Goal: Task Accomplishment & Management: Use online tool/utility

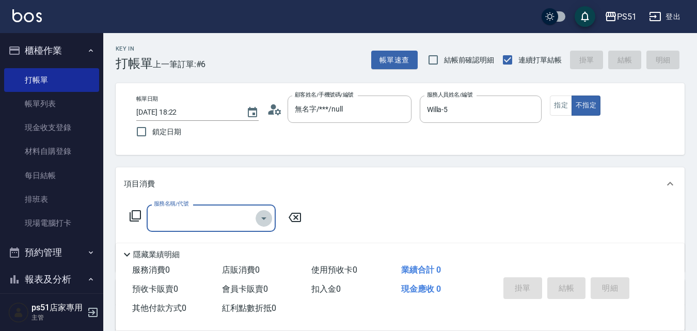
click at [261, 215] on icon "Open" at bounding box center [264, 218] width 12 height 12
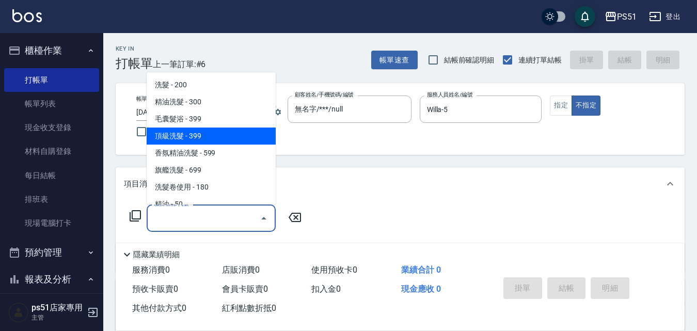
click at [235, 133] on span "頂級洗髮 - 399" at bounding box center [211, 135] width 129 height 17
type input "頂級洗髮(104)"
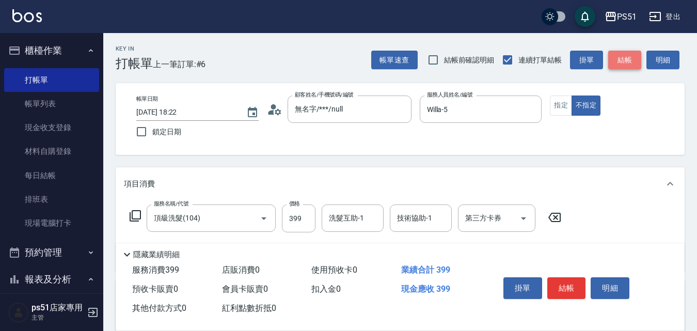
click at [625, 65] on button "結帳" at bounding box center [624, 60] width 33 height 19
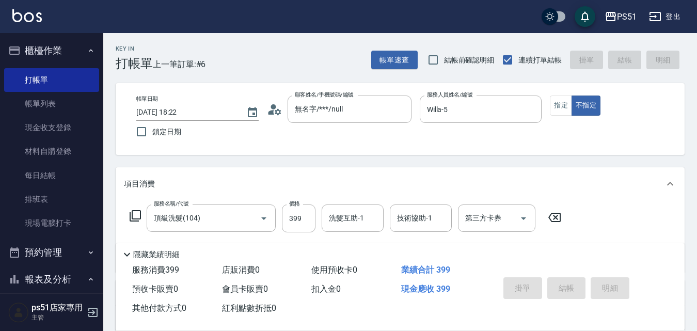
type input "[DATE] 19:18"
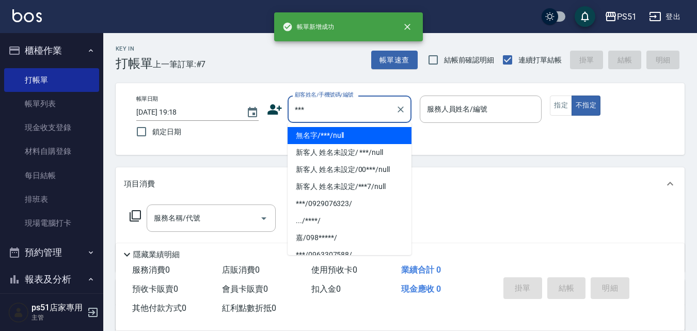
type input "無名字/***/null"
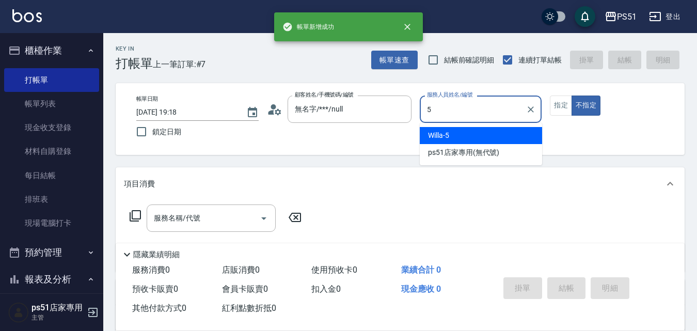
type input "Willa-5"
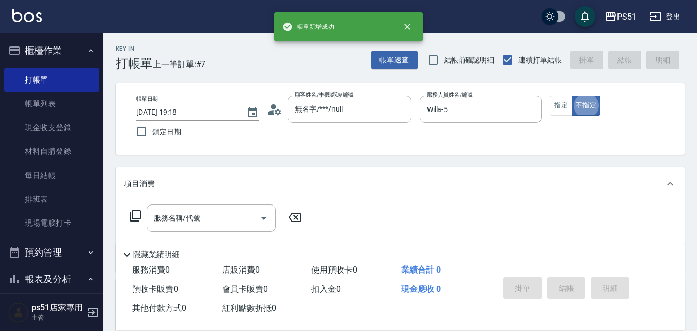
type button "false"
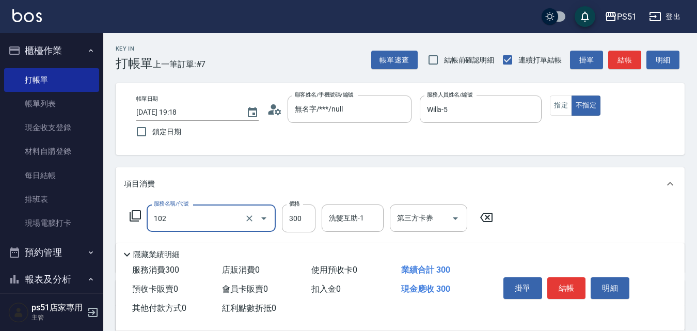
type input "精油洗髮(102)"
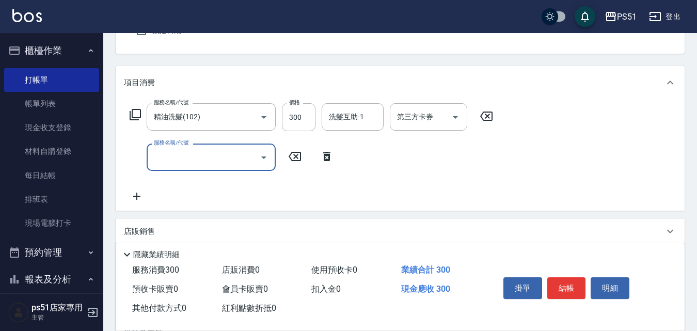
scroll to position [120, 0]
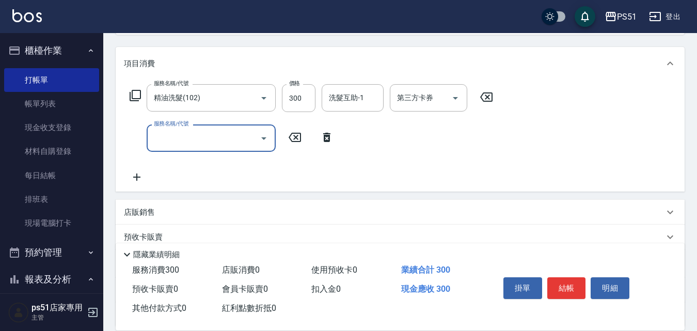
click at [197, 144] on input "服務名稱/代號" at bounding box center [203, 138] width 104 height 18
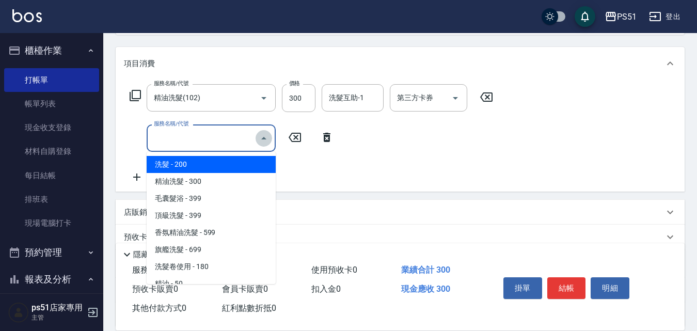
click at [264, 140] on icon "Close" at bounding box center [264, 138] width 12 height 12
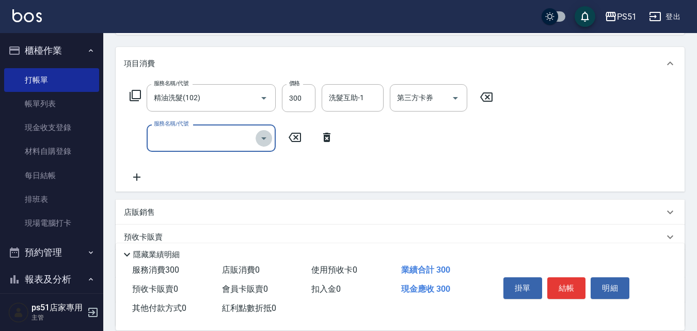
click at [261, 138] on icon "Open" at bounding box center [264, 138] width 12 height 12
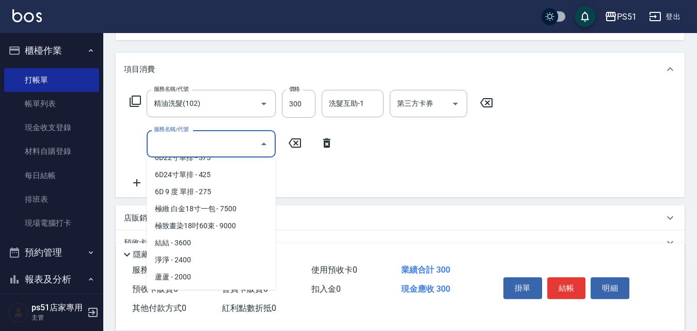
scroll to position [95, 0]
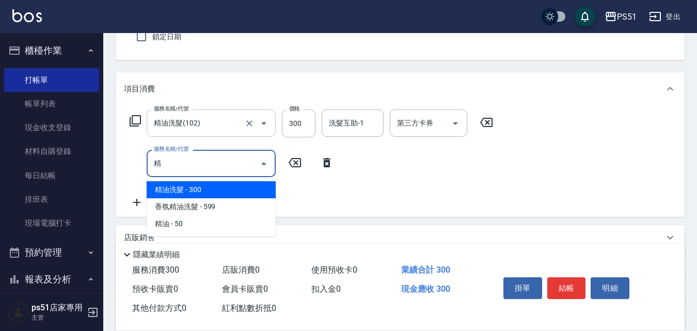
click at [217, 113] on div "精油洗髮(102) 服務名稱/代號" at bounding box center [211, 122] width 129 height 27
type input "精"
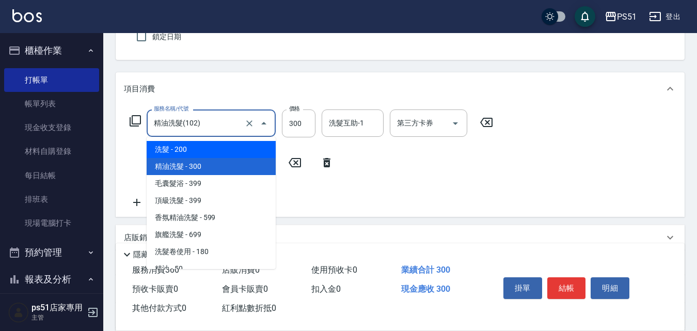
click at [212, 149] on span "洗髮 - 200" at bounding box center [211, 149] width 129 height 17
type input "洗髮(101)"
type input "200"
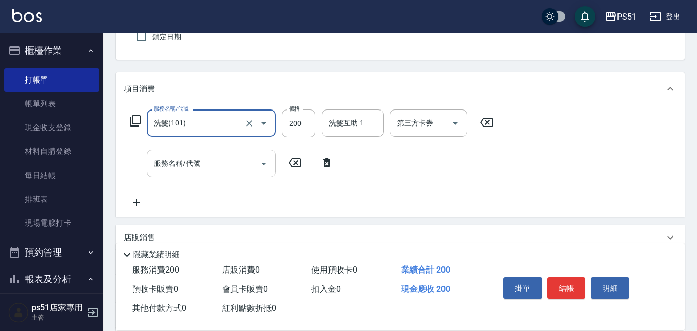
click at [208, 164] on input "服務名稱/代號" at bounding box center [203, 163] width 104 height 18
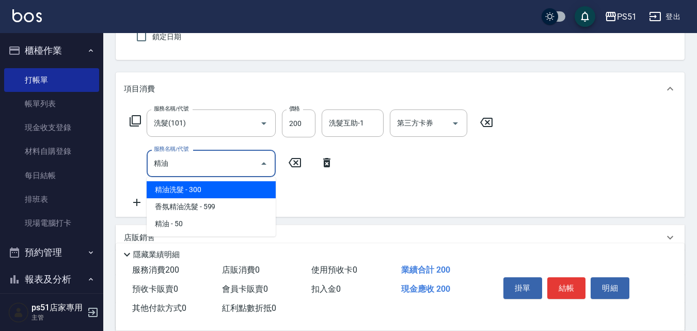
click at [217, 186] on span "精油洗髮 - 300" at bounding box center [211, 189] width 129 height 17
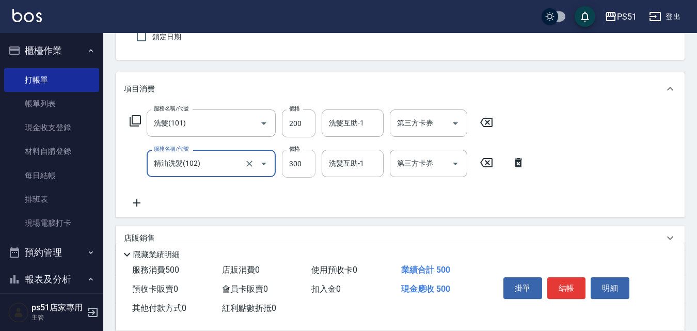
type input "精油洗髮(102)"
click at [301, 162] on input "300" at bounding box center [299, 164] width 34 height 28
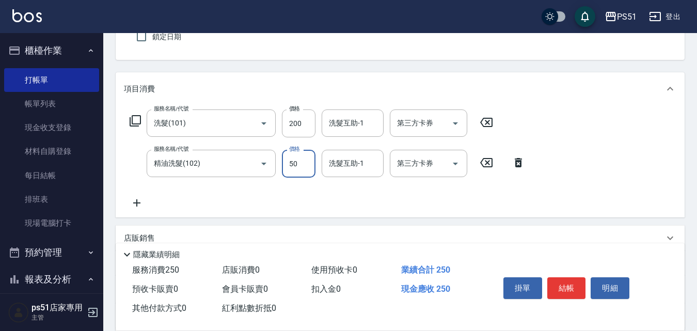
type input "50"
click at [304, 120] on input "200" at bounding box center [299, 123] width 34 height 28
click at [302, 128] on input "200" at bounding box center [299, 123] width 34 height 28
type input "300"
click at [566, 278] on button "結帳" at bounding box center [566, 288] width 39 height 22
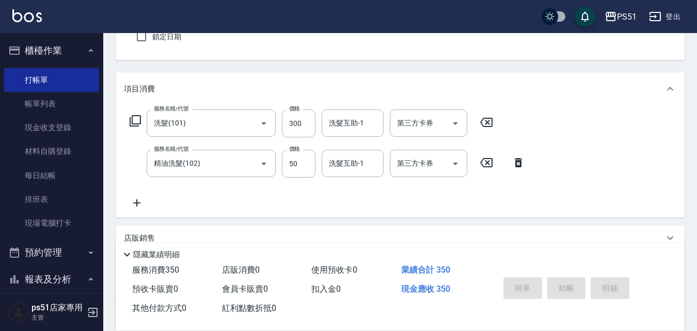
type input "[DATE] 19:19"
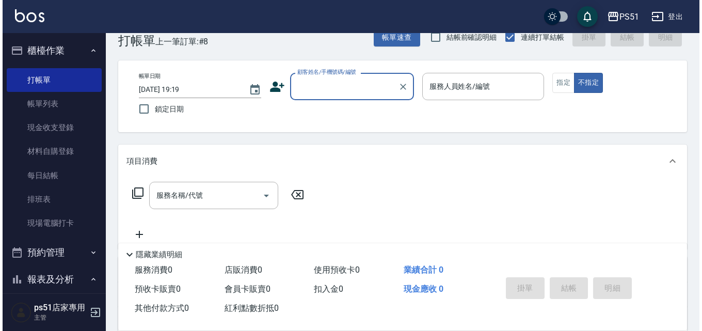
scroll to position [0, 0]
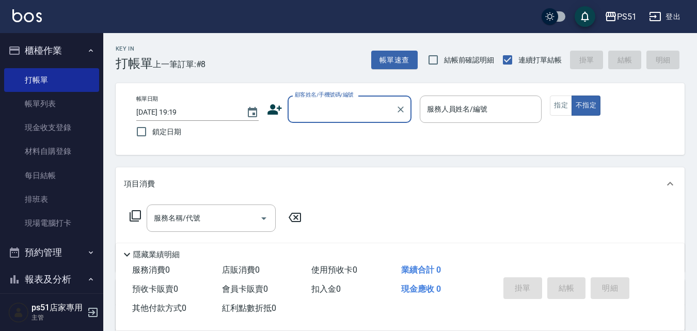
click at [326, 106] on input "顧客姓名/手機號碼/編號" at bounding box center [341, 109] width 99 height 18
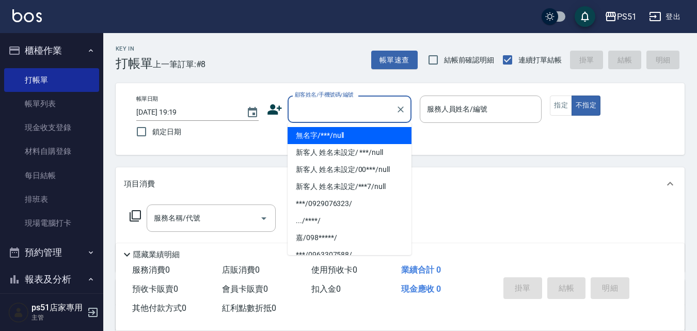
click at [333, 142] on li "無名字/***/null" at bounding box center [349, 135] width 124 height 17
type input "無名字/***/null"
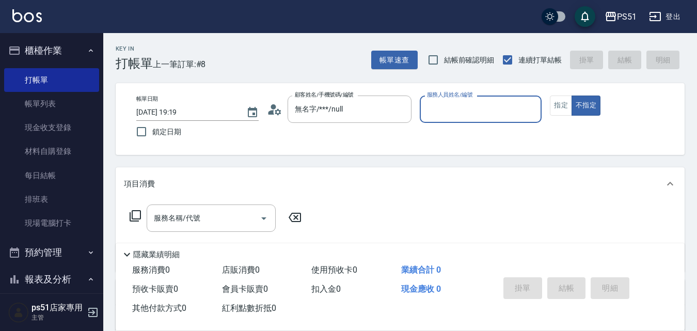
click at [444, 112] on input "服務人員姓名/編號" at bounding box center [480, 109] width 113 height 18
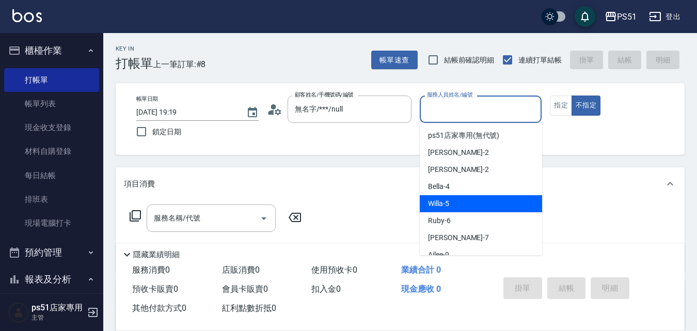
click at [443, 196] on div "Willa -5" at bounding box center [481, 203] width 122 height 17
type input "Willa-5"
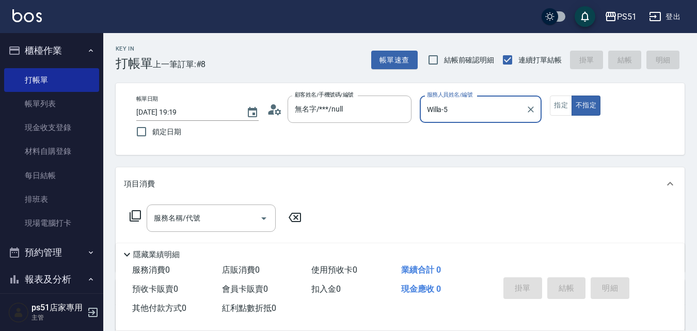
click at [139, 212] on icon at bounding box center [135, 216] width 12 height 12
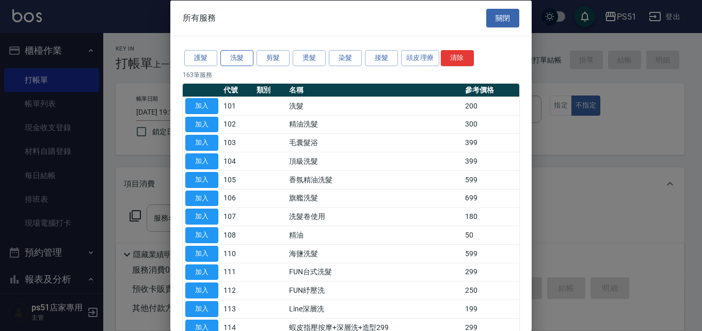
click at [239, 58] on button "洗髮" at bounding box center [236, 58] width 33 height 16
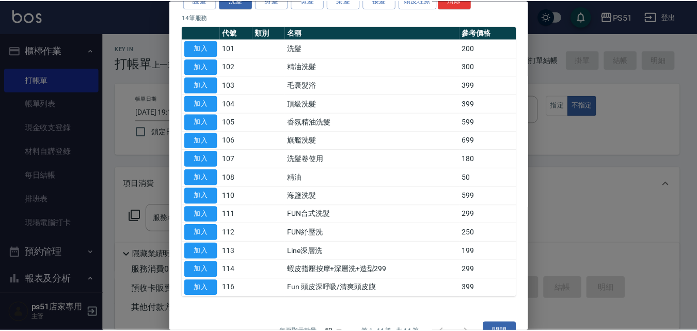
scroll to position [81, 0]
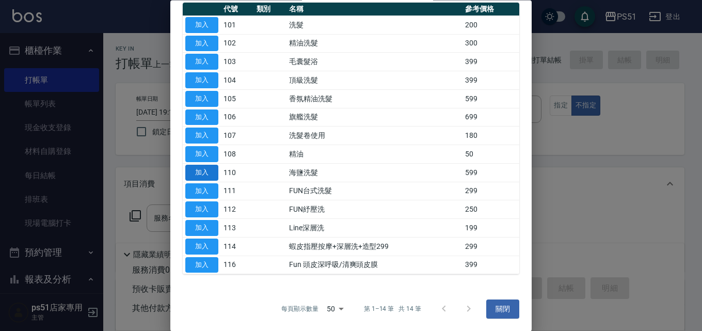
drag, startPoint x: 198, startPoint y: 205, endPoint x: 200, endPoint y: 179, distance: 26.4
click at [195, 203] on button "加入" at bounding box center [201, 210] width 33 height 16
type input "FUN紓壓洗(112)"
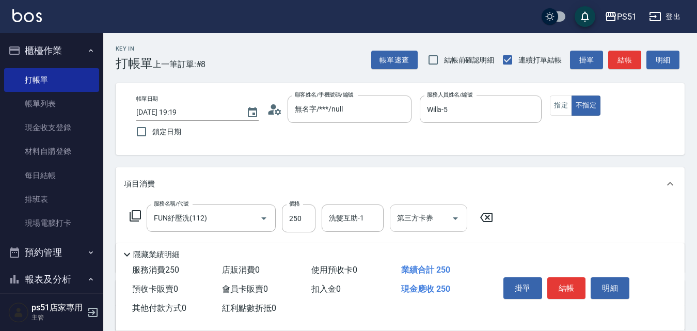
click at [462, 221] on button "Open" at bounding box center [455, 218] width 17 height 17
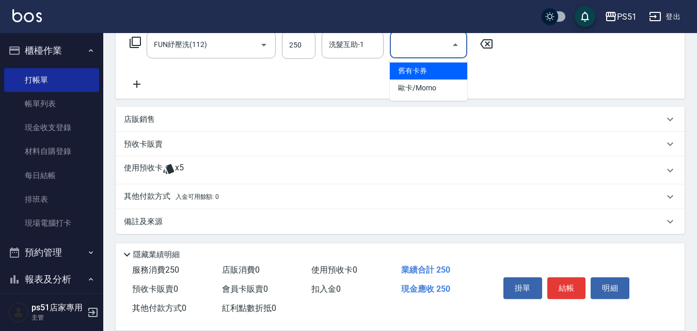
scroll to position [175, 0]
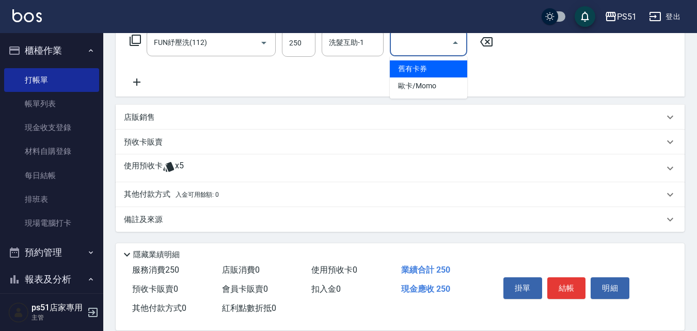
click at [194, 198] on span "入金可用餘額: 0" at bounding box center [197, 194] width 44 height 7
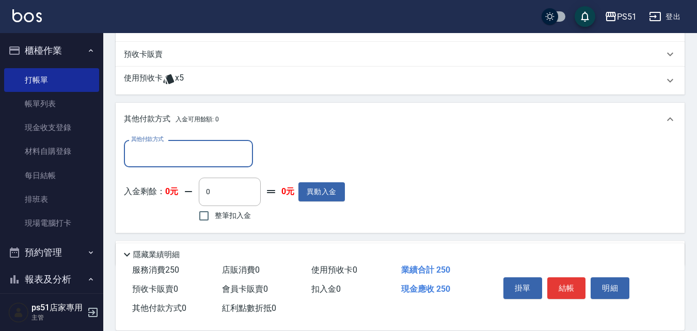
scroll to position [296, 0]
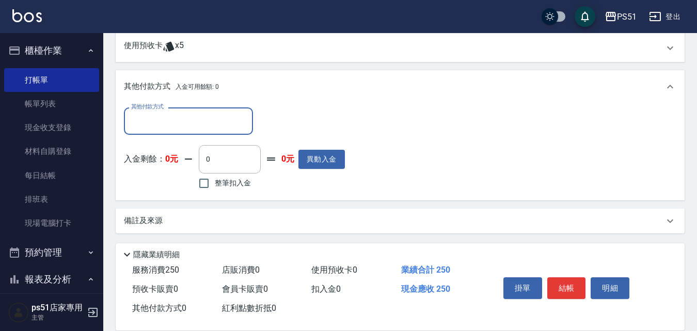
click at [191, 116] on input "其他付款方式" at bounding box center [188, 121] width 120 height 18
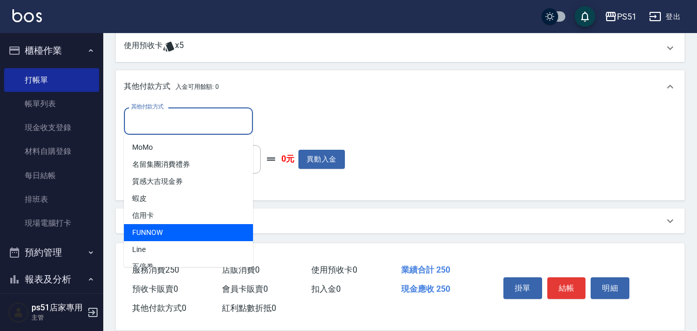
click at [199, 230] on span "FUNNOW" at bounding box center [188, 232] width 129 height 17
type input "FUNNOW"
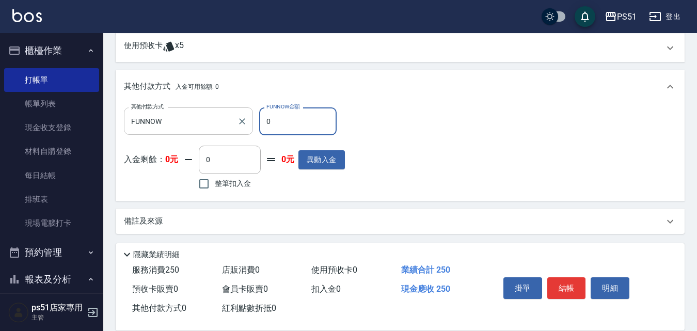
drag, startPoint x: 306, startPoint y: 108, endPoint x: 219, endPoint y: 130, distance: 89.4
click at [219, 130] on div "其他付款方式 FUNNOW 其他付款方式 FUNNOW金額 0 FUNNOW金額" at bounding box center [234, 121] width 221 height 28
type input "250"
drag, startPoint x: 562, startPoint y: 278, endPoint x: 569, endPoint y: 277, distance: 7.4
click at [567, 280] on button "結帳" at bounding box center [566, 288] width 39 height 22
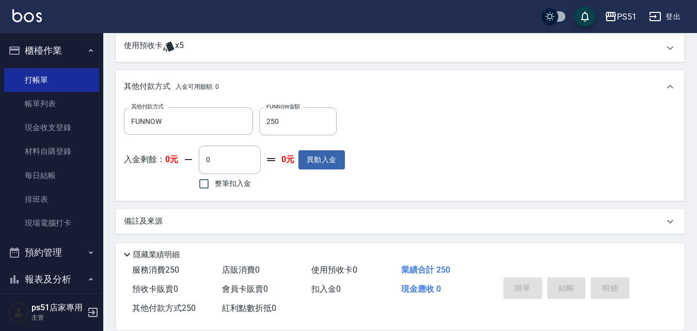
type input "[DATE] 19:21"
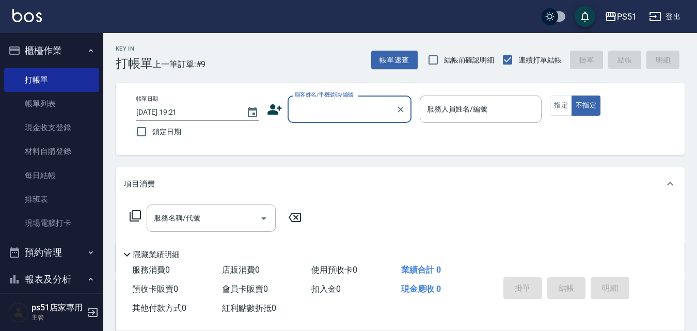
click at [333, 109] on input "顧客姓名/手機號碼/編號" at bounding box center [341, 109] width 99 height 18
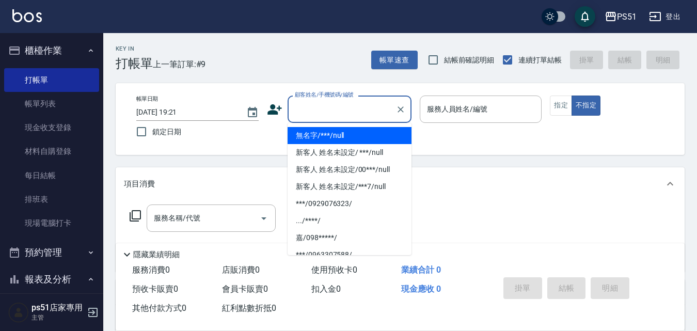
click at [382, 126] on ul "無名字/***/null 新客人 姓名未設定/ ***/null 新客人 姓名未設定/00***/null 新客人 姓名未設定/***7/null ***/0…" at bounding box center [349, 189] width 124 height 132
click at [454, 108] on div "服務人員姓名/編號 服務人員姓名/編號" at bounding box center [481, 108] width 122 height 27
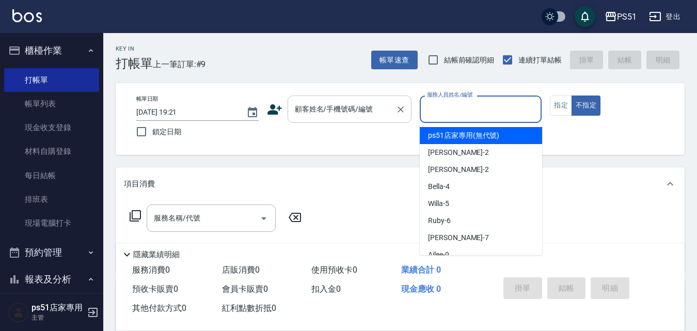
click at [387, 112] on input "顧客姓名/手機號碼/編號" at bounding box center [341, 109] width 99 height 18
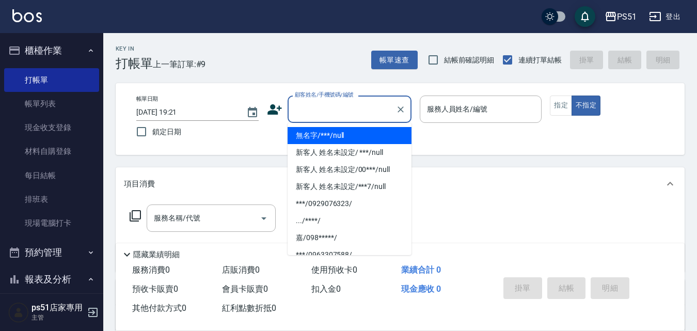
click at [365, 130] on li "無名字/***/null" at bounding box center [349, 135] width 124 height 17
type input "無名字/***/null"
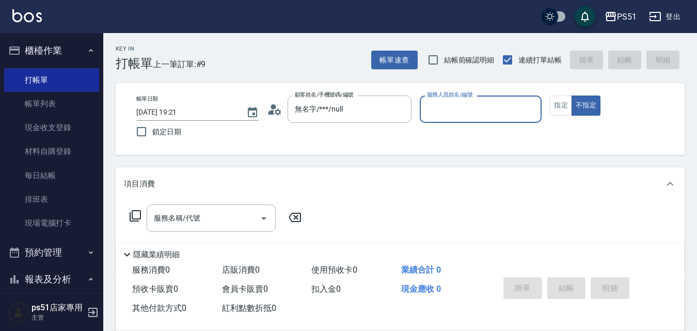
click at [467, 104] on div "服務人員姓名/編號 服務人員姓名/編號" at bounding box center [481, 108] width 122 height 27
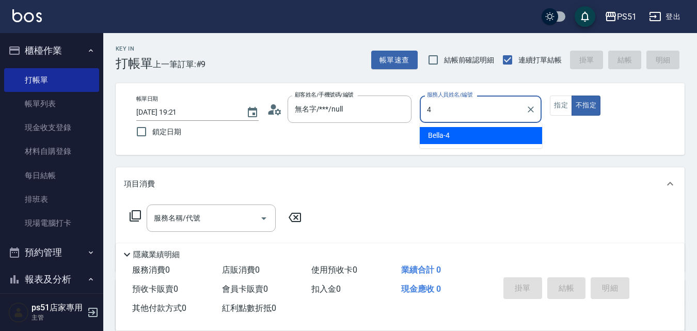
click at [453, 136] on div "Bella -4" at bounding box center [481, 135] width 122 height 17
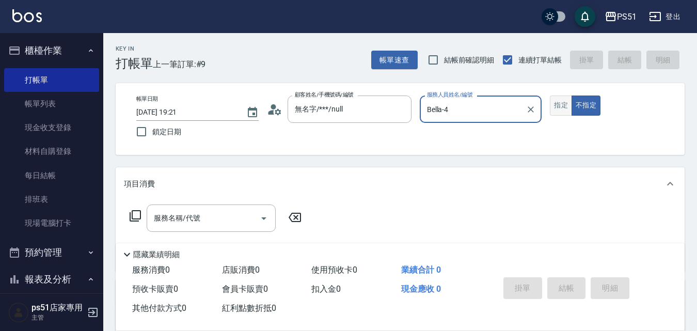
type input "Bella-4"
click at [565, 106] on button "指定" at bounding box center [561, 105] width 22 height 20
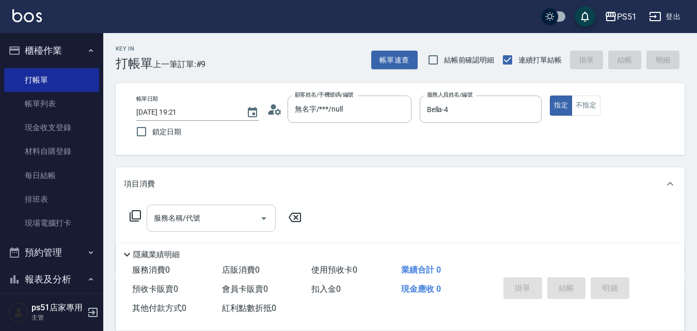
click at [219, 214] on input "服務名稱/代號" at bounding box center [203, 218] width 104 height 18
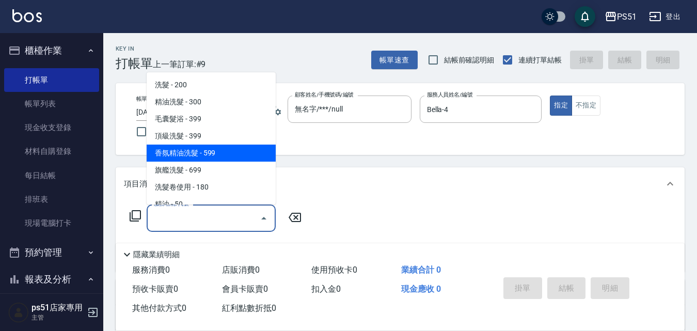
click at [227, 150] on span "香氛精油洗髮 - 599" at bounding box center [211, 152] width 129 height 17
type input "香氛精油洗髮(105)"
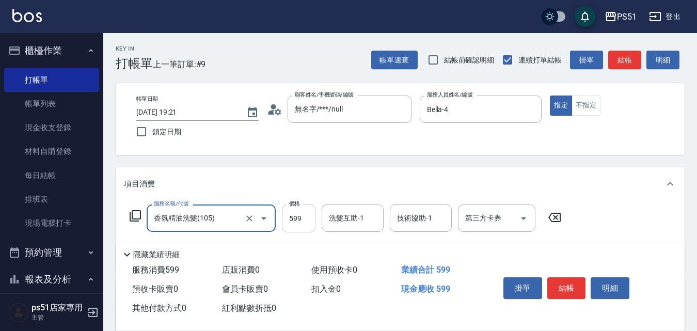
click at [295, 217] on input "599" at bounding box center [299, 218] width 34 height 28
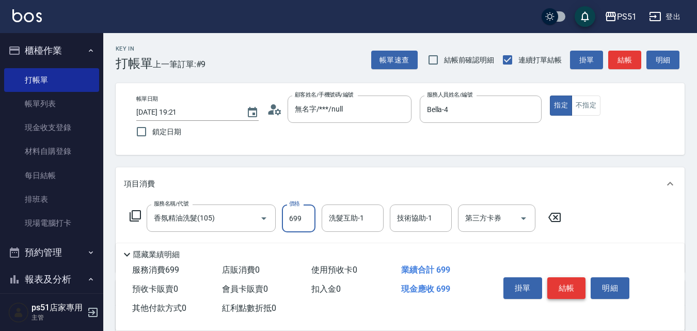
type input "699"
click at [568, 288] on button "結帳" at bounding box center [566, 288] width 39 height 22
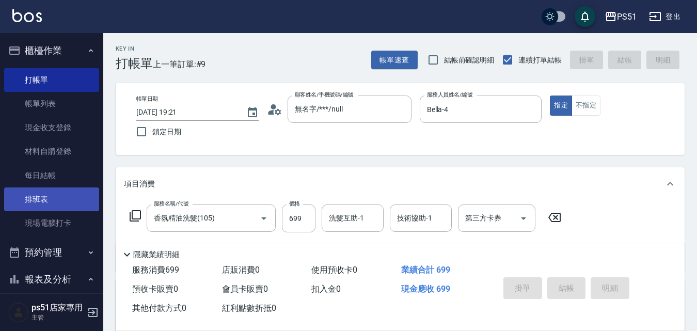
type input "[DATE] 19:38"
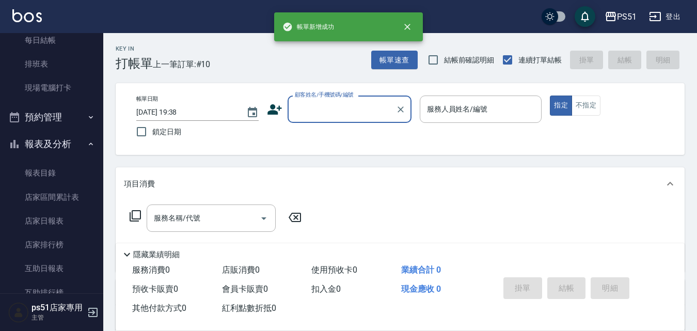
scroll to position [241, 0]
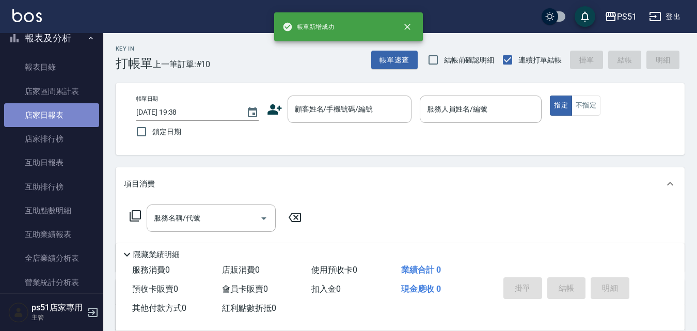
click at [69, 119] on link "店家日報表" at bounding box center [51, 115] width 95 height 24
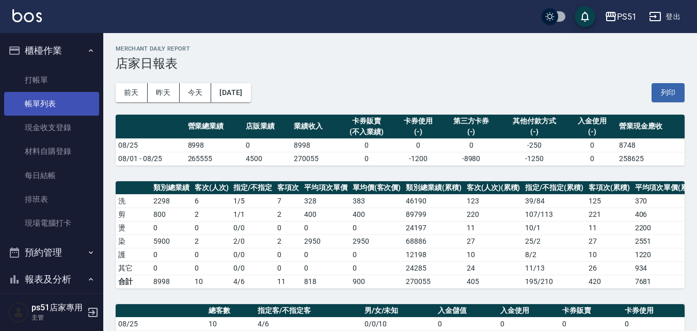
click at [67, 103] on link "帳單列表" at bounding box center [51, 104] width 95 height 24
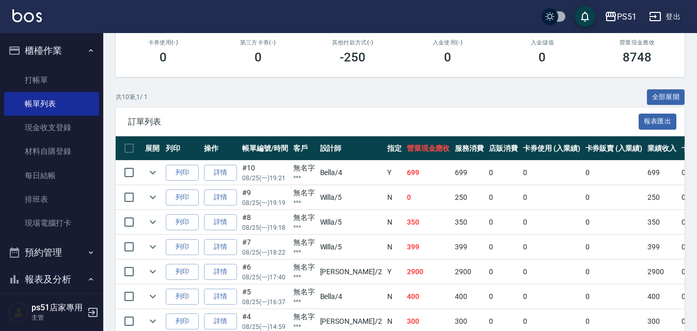
scroll to position [308, 0]
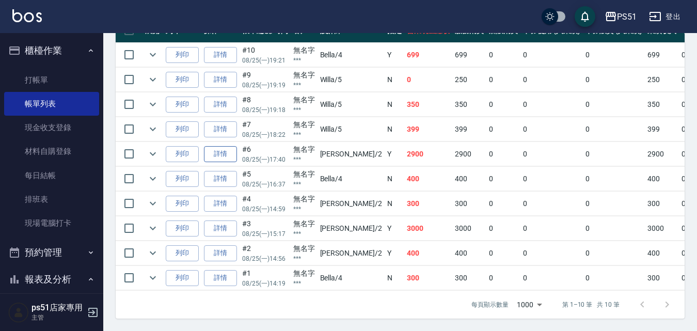
click at [228, 146] on link "詳情" at bounding box center [220, 154] width 33 height 16
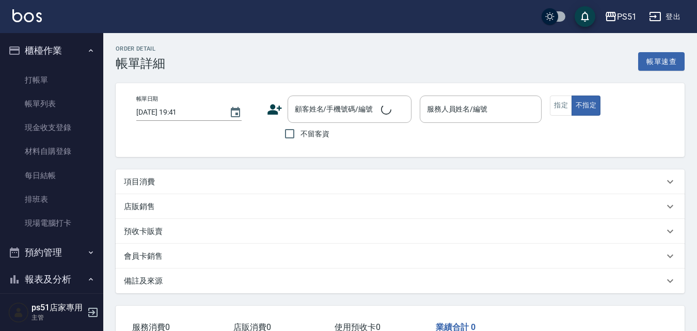
type input "[DATE] 17:40"
type input "[PERSON_NAME]-2"
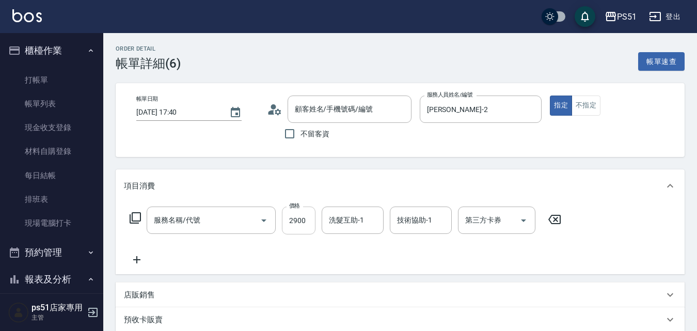
type input "無名字/***/null"
type input "基本染髮(401)"
click at [307, 226] on input "2900" at bounding box center [299, 220] width 34 height 28
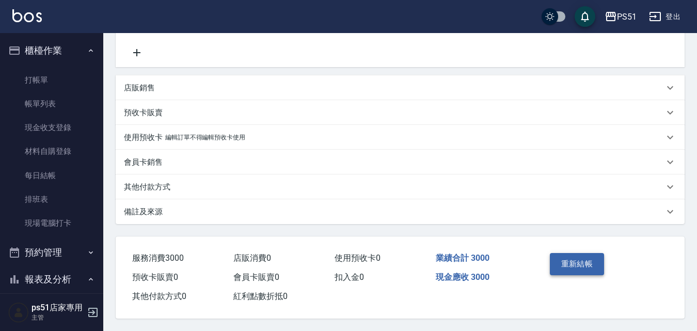
type input "3000"
click at [560, 260] on button "重新結帳" at bounding box center [577, 264] width 55 height 22
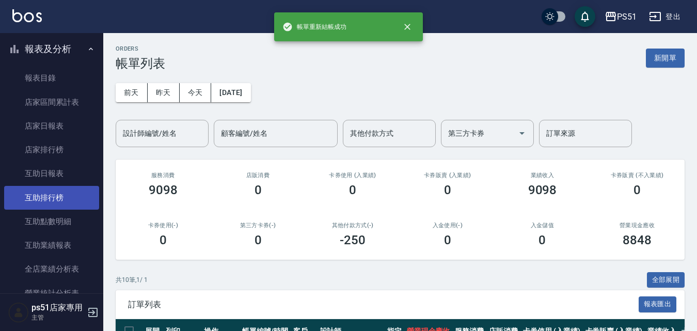
scroll to position [241, 0]
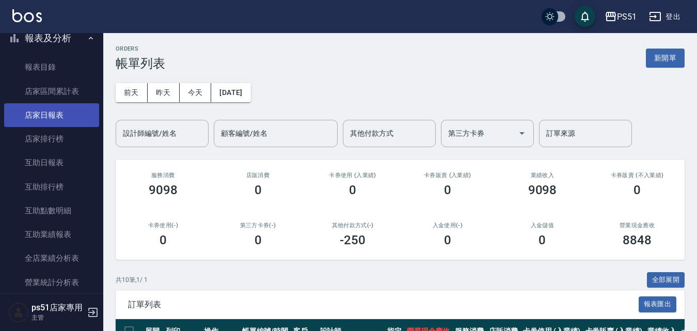
click at [71, 116] on link "店家日報表" at bounding box center [51, 115] width 95 height 24
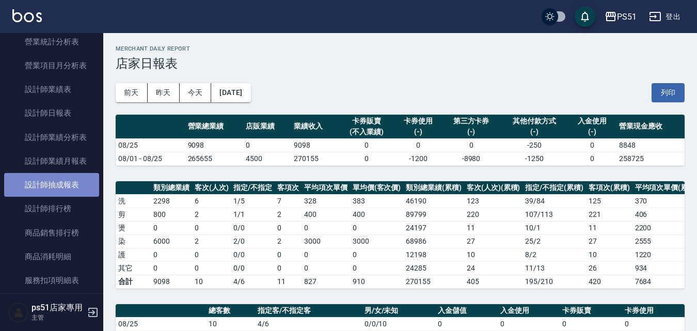
click at [58, 190] on link "設計師抽成報表" at bounding box center [51, 185] width 95 height 24
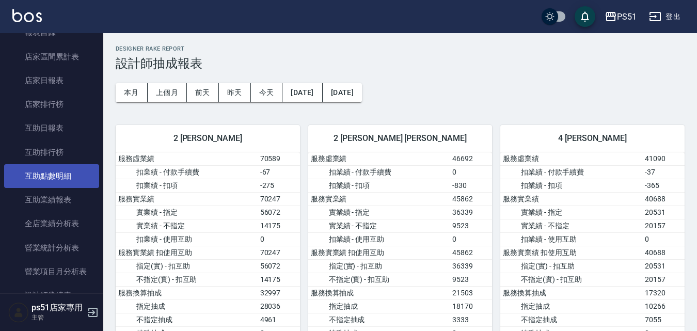
scroll to position [241, 0]
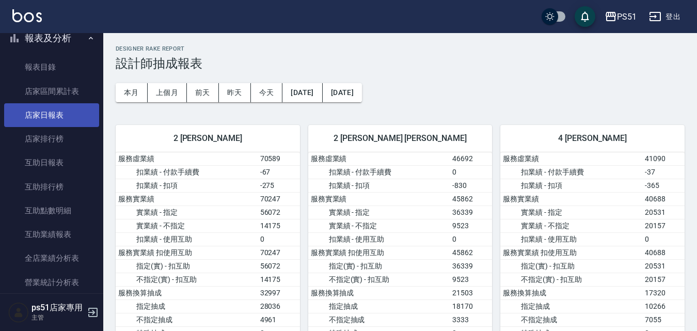
click at [69, 111] on link "店家日報表" at bounding box center [51, 115] width 95 height 24
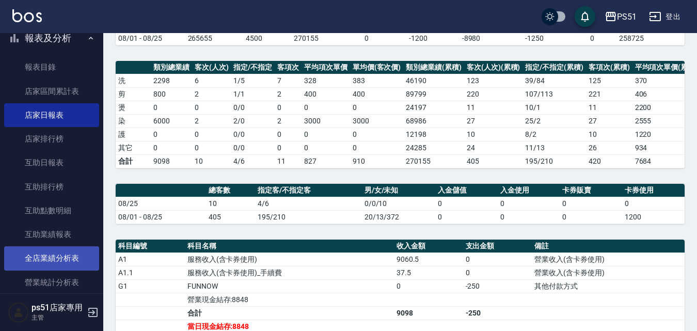
scroll to position [361, 0]
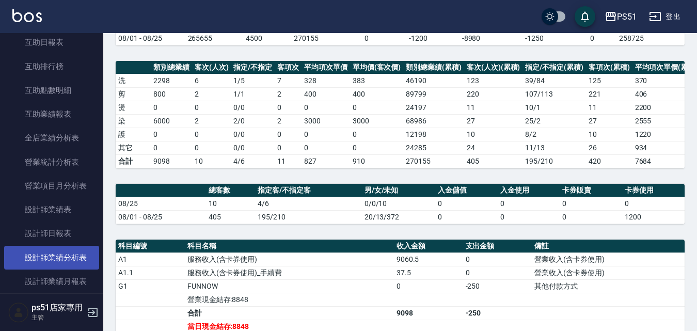
click at [75, 253] on link "設計師業績分析表" at bounding box center [51, 258] width 95 height 24
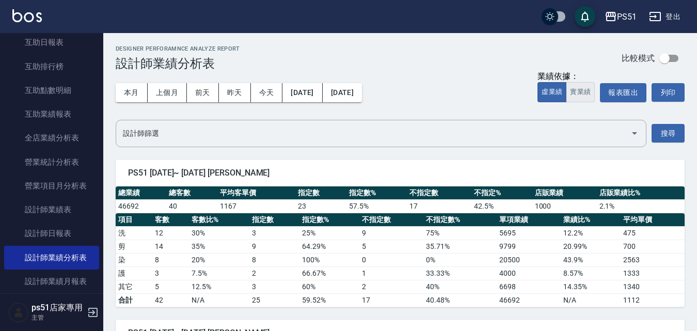
click at [582, 94] on button "實業績" at bounding box center [580, 92] width 29 height 20
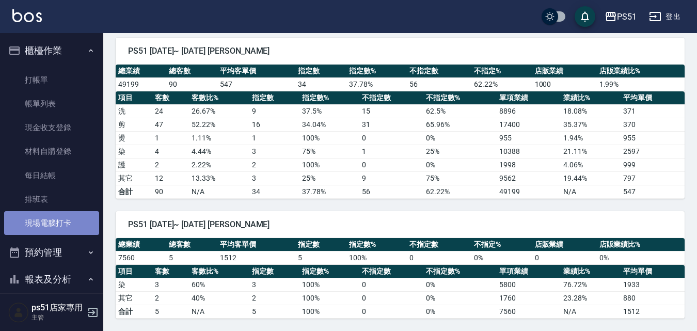
click at [79, 217] on link "現場電腦打卡" at bounding box center [51, 223] width 95 height 24
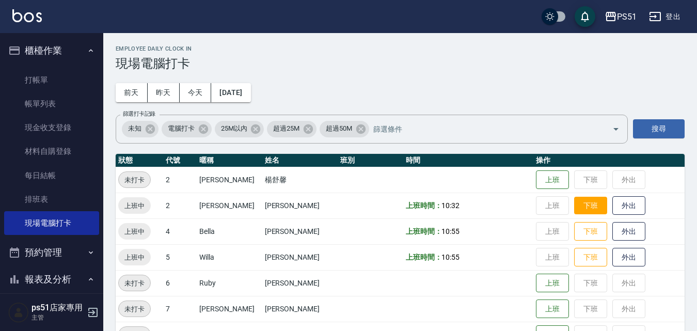
click at [574, 211] on button "下班" at bounding box center [590, 206] width 33 height 18
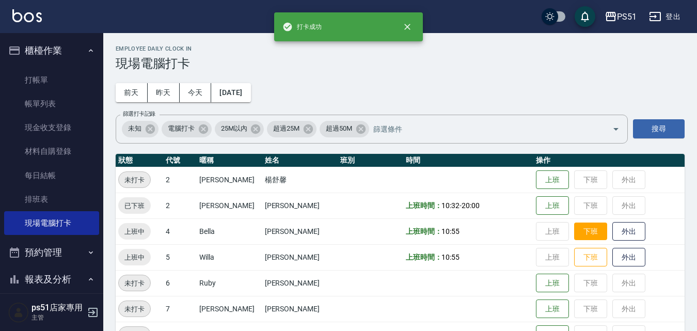
click at [581, 227] on button "下班" at bounding box center [590, 231] width 33 height 18
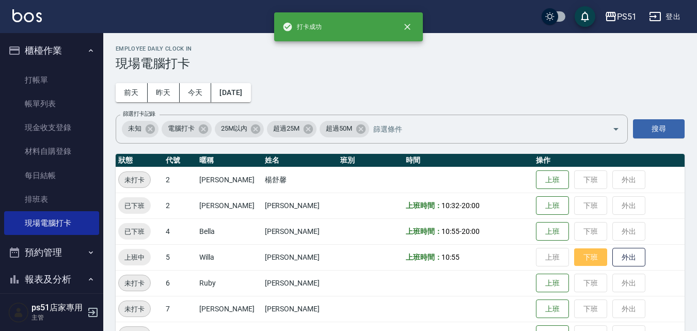
click at [577, 261] on button "下班" at bounding box center [590, 257] width 33 height 18
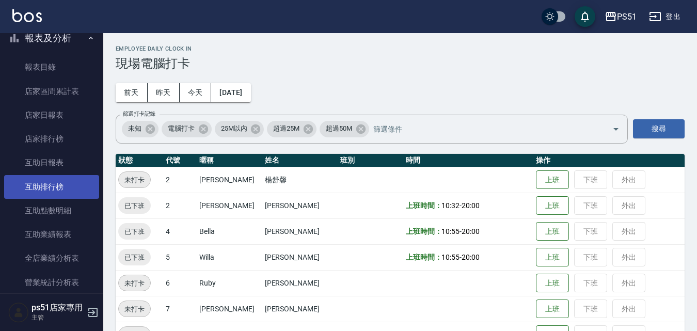
scroll to position [361, 0]
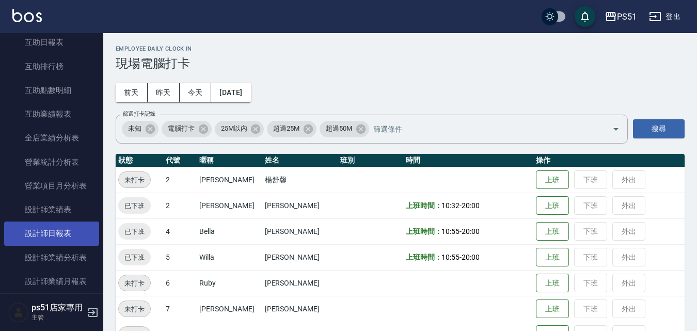
click at [59, 232] on link "設計師日報表" at bounding box center [51, 233] width 95 height 24
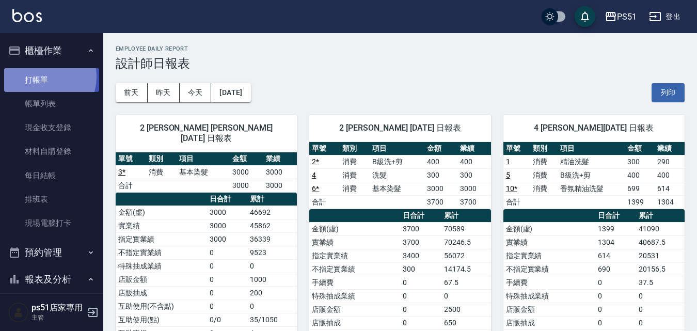
click at [42, 76] on link "打帳單" at bounding box center [51, 80] width 95 height 24
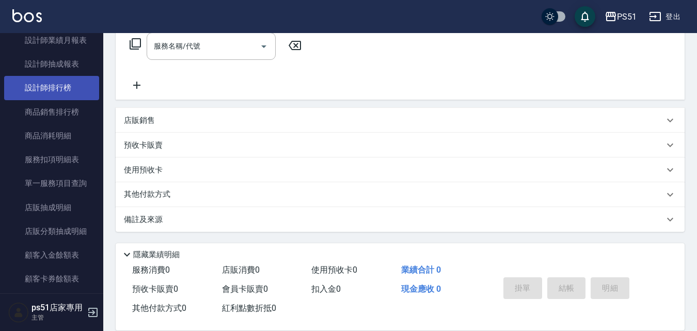
scroll to position [481, 0]
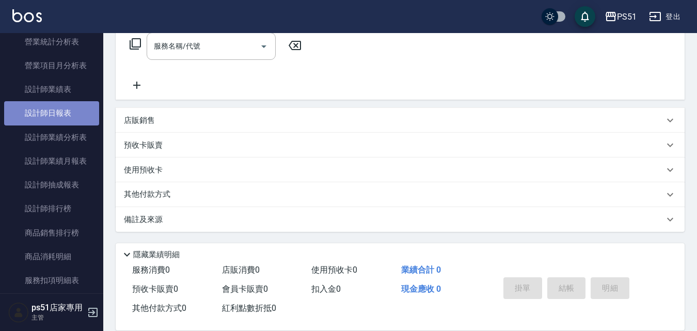
click at [62, 107] on link "設計師日報表" at bounding box center [51, 113] width 95 height 24
